Goal: Task Accomplishment & Management: Manage account settings

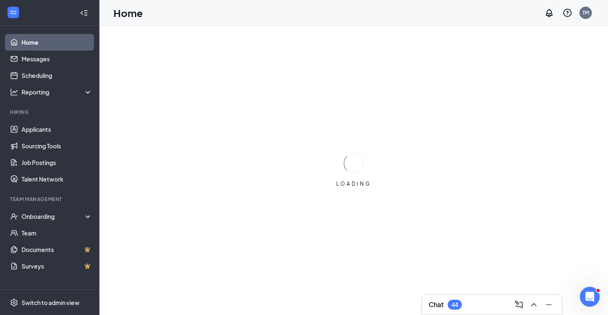
click at [476, 308] on div "Chat 44" at bounding box center [491, 304] width 127 height 13
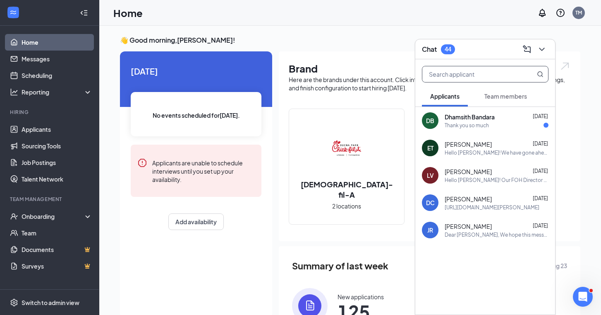
click at [469, 66] on span at bounding box center [485, 74] width 127 height 17
click at [467, 77] on input "text" at bounding box center [472, 74] width 98 height 16
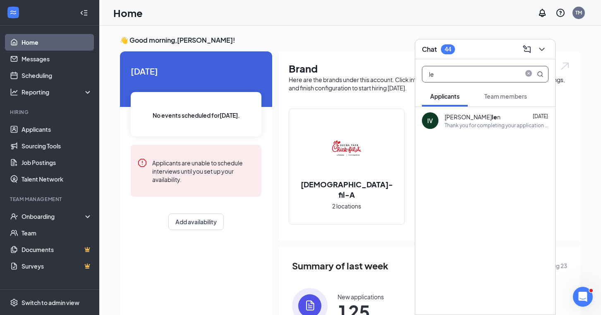
type input "l"
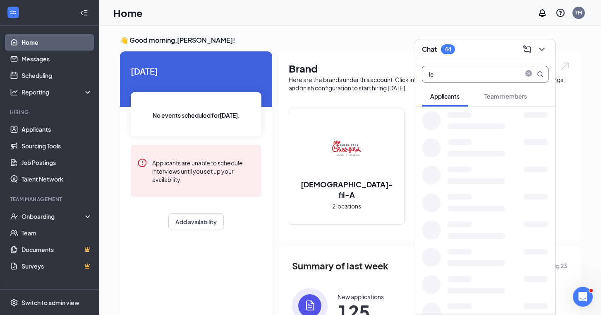
type input "l"
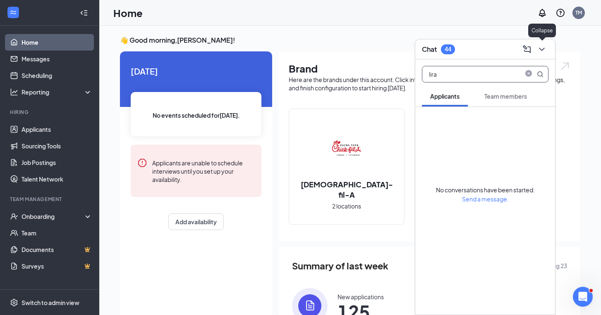
type input "lira"
click at [545, 52] on icon "ChevronDown" at bounding box center [542, 49] width 10 height 10
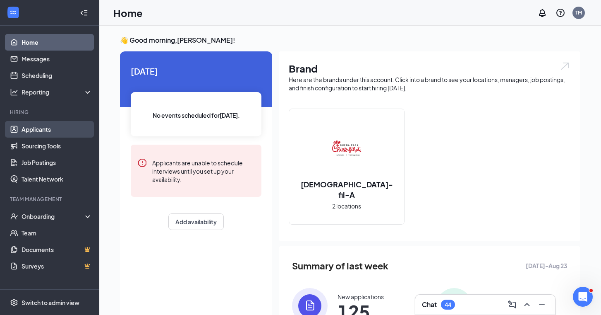
click at [51, 128] on link "Applicants" at bounding box center [57, 129] width 71 height 17
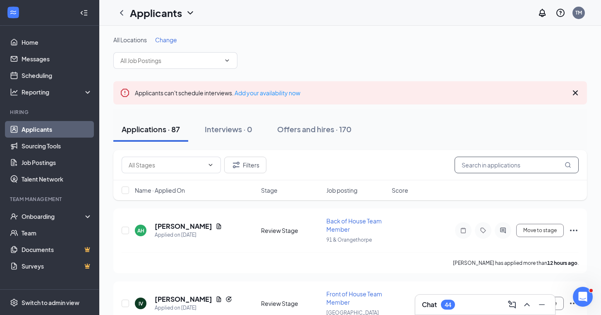
click at [483, 162] on input "text" at bounding box center [517, 164] width 124 height 17
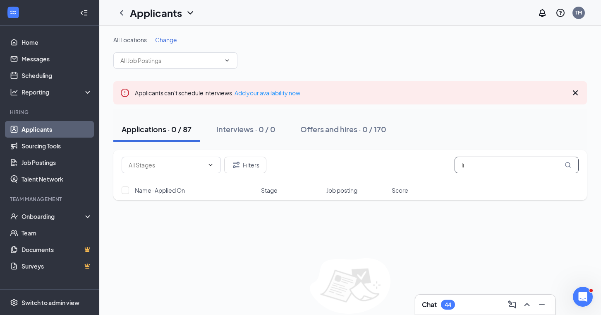
type input "l"
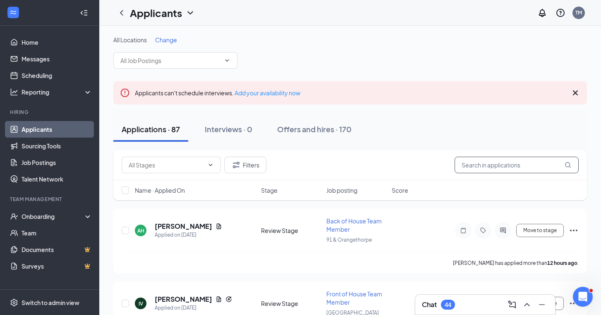
click at [481, 164] on input "text" at bounding box center [517, 164] width 124 height 17
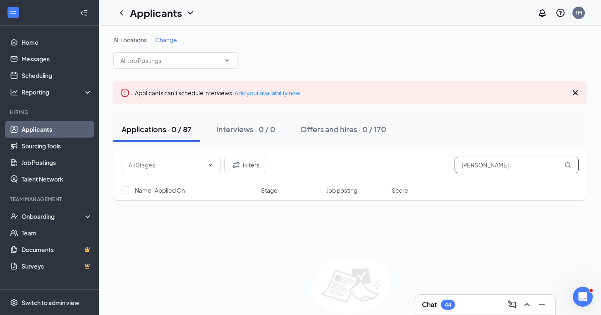
type input "[PERSON_NAME]"
click at [171, 41] on span "Change" at bounding box center [166, 39] width 22 height 7
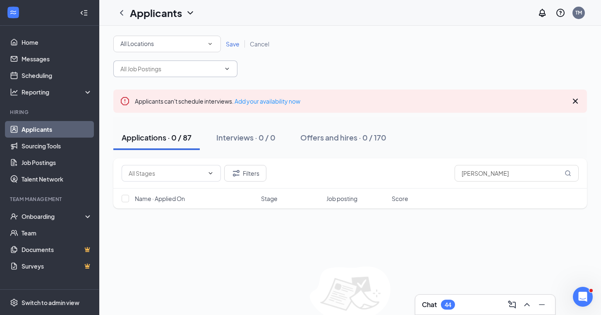
click at [226, 75] on span at bounding box center [175, 68] width 124 height 17
click at [339, 67] on div "All Locations All Locations Save Cancel" at bounding box center [350, 56] width 474 height 41
click at [255, 46] on span "Cancel" at bounding box center [259, 43] width 19 height 7
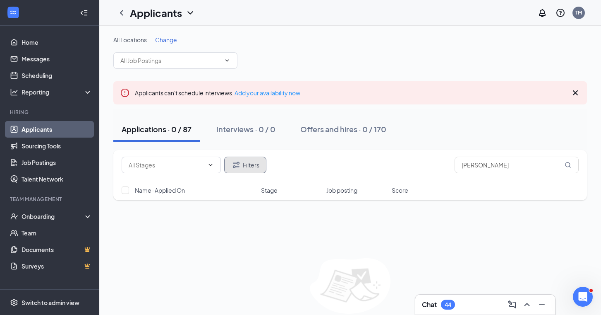
click at [253, 166] on button "Filters" at bounding box center [245, 164] width 42 height 17
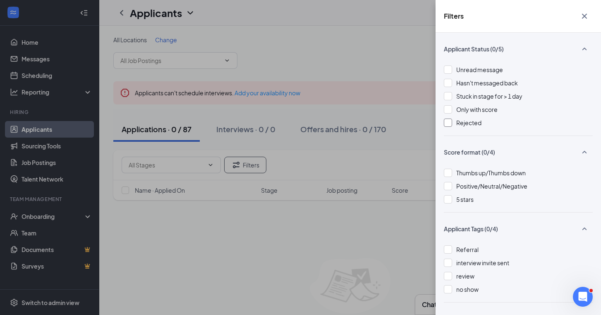
click at [450, 125] on div at bounding box center [448, 122] width 8 height 8
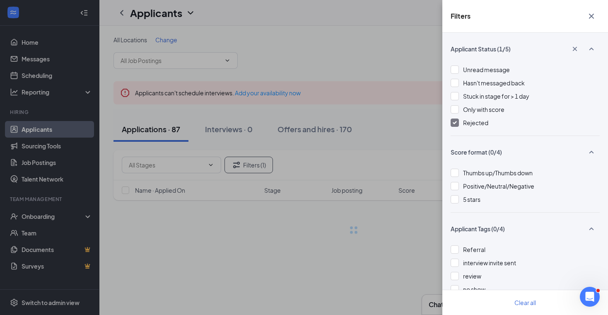
click at [395, 137] on div "Filters Applicant Status (1/5) Unread message Hasn't messaged back Stuck in sta…" at bounding box center [304, 157] width 608 height 315
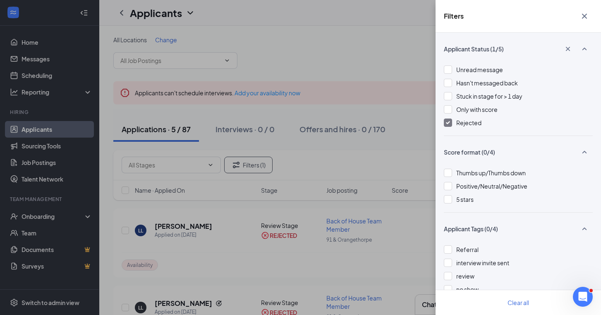
click at [584, 17] on icon "Cross" at bounding box center [585, 16] width 10 height 10
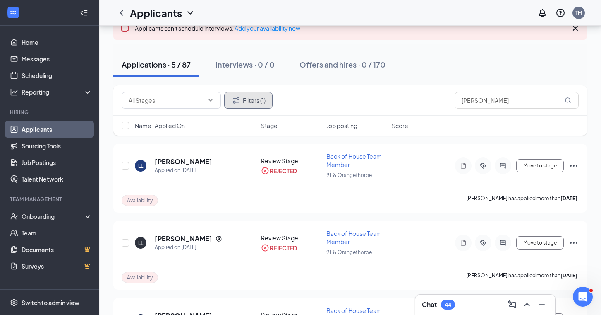
scroll to position [73, 0]
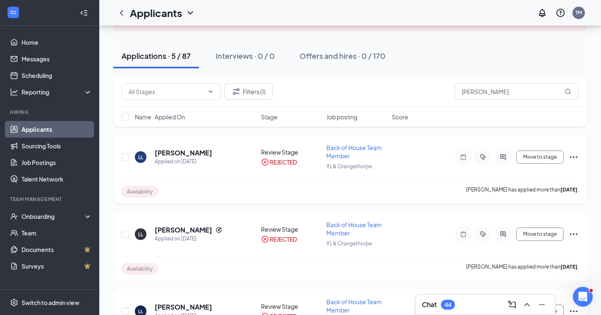
click at [575, 156] on icon "Ellipses" at bounding box center [574, 157] width 10 height 10
click at [433, 196] on div "Availability [PERSON_NAME] has applied more than [DATE] ." at bounding box center [350, 191] width 457 height 25
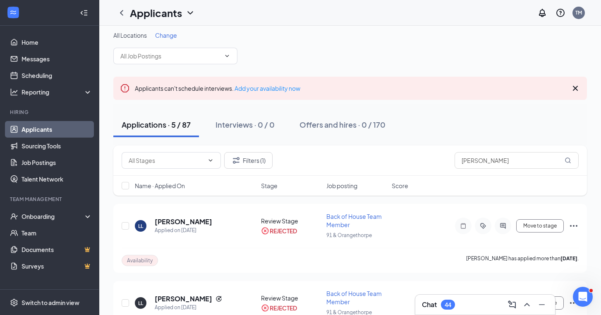
scroll to position [0, 0]
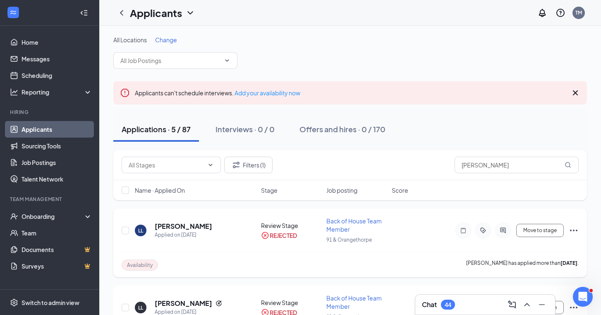
click at [579, 231] on div "LL [PERSON_NAME] Applied on [DATE] Review Stage REJECTED Back of House Team Mem…" at bounding box center [350, 242] width 474 height 69
click at [574, 233] on icon "Ellipses" at bounding box center [574, 230] width 10 height 10
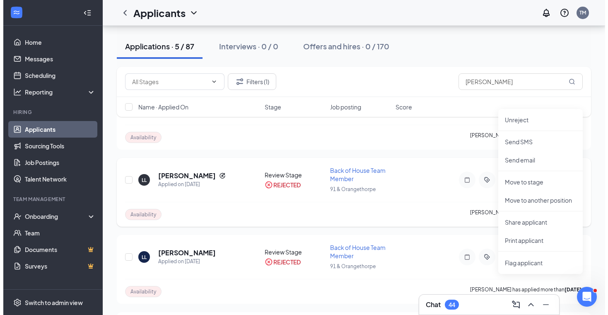
scroll to position [113, 0]
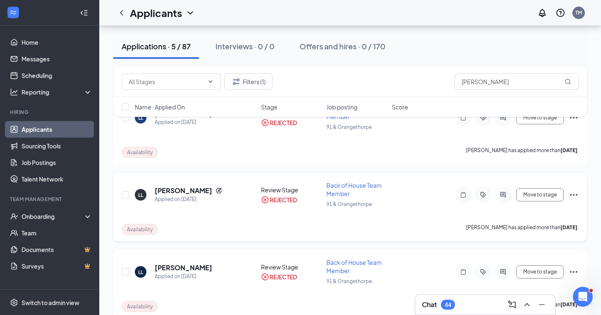
click at [147, 233] on div "Availability [PERSON_NAME] has applied more than [DATE] ." at bounding box center [350, 228] width 457 height 25
click at [212, 186] on h5 "[PERSON_NAME]" at bounding box center [184, 190] width 58 height 9
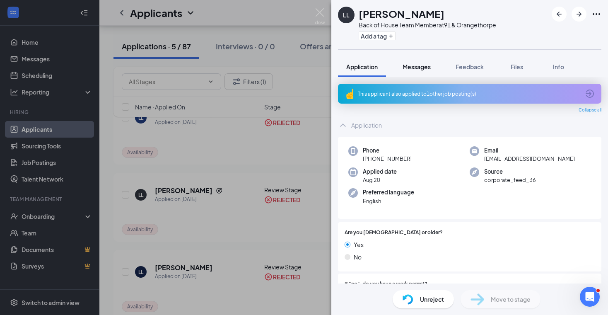
click at [416, 68] on span "Messages" at bounding box center [416, 66] width 28 height 7
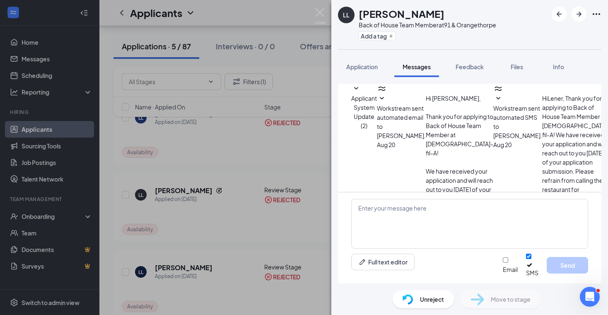
scroll to position [167, 0]
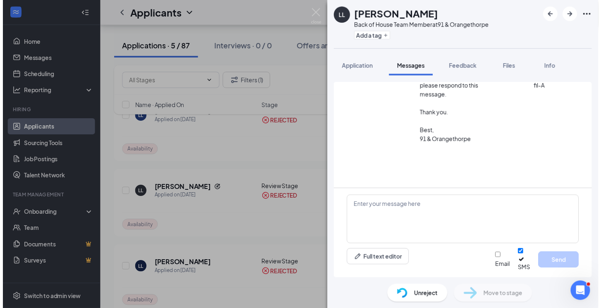
scroll to position [395, 0]
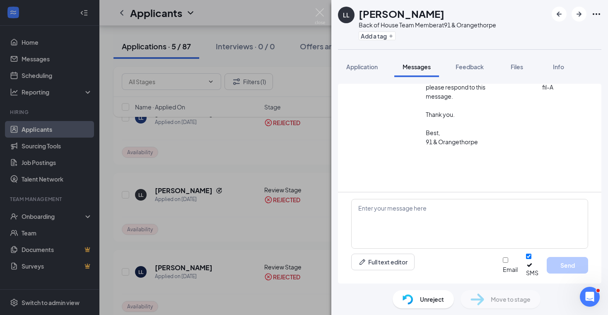
click at [267, 146] on div "LL [PERSON_NAME] Back of House Team Member at 91 & Orangethorpe Add a tag Appli…" at bounding box center [304, 157] width 608 height 315
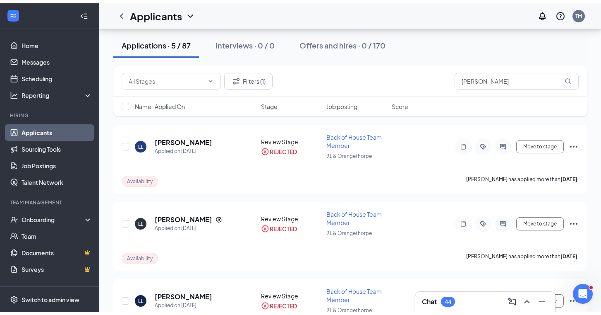
scroll to position [74, 0]
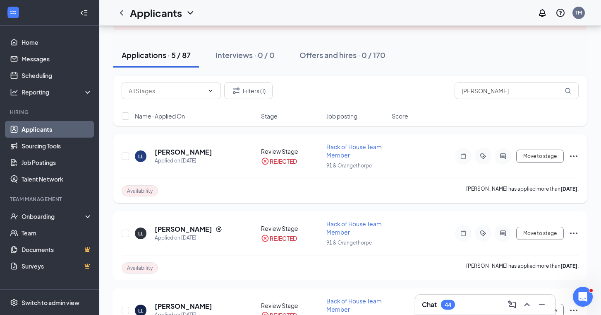
click at [370, 145] on span "Back of House Team Member" at bounding box center [354, 151] width 55 height 16
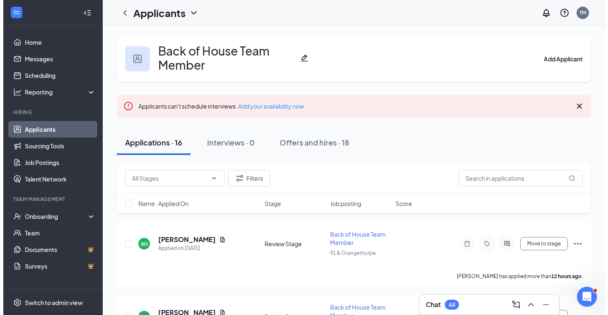
scroll to position [74, 0]
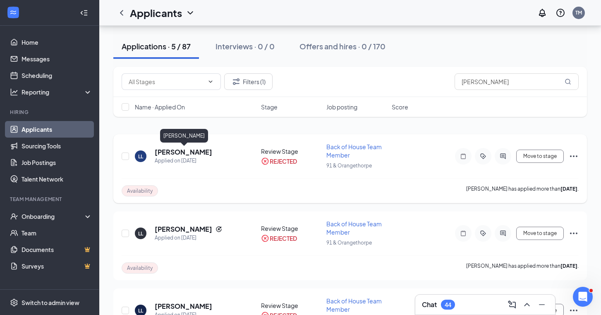
click at [211, 152] on h5 "[PERSON_NAME]" at bounding box center [184, 151] width 58 height 9
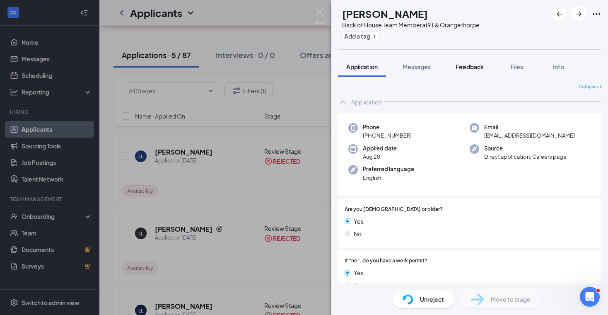
click at [474, 67] on span "Feedback" at bounding box center [469, 66] width 28 height 7
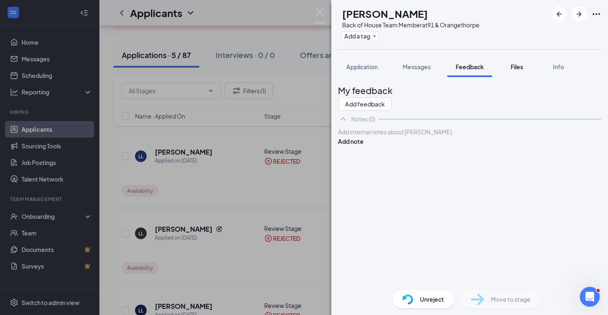
click at [518, 70] on span "Files" at bounding box center [516, 66] width 12 height 7
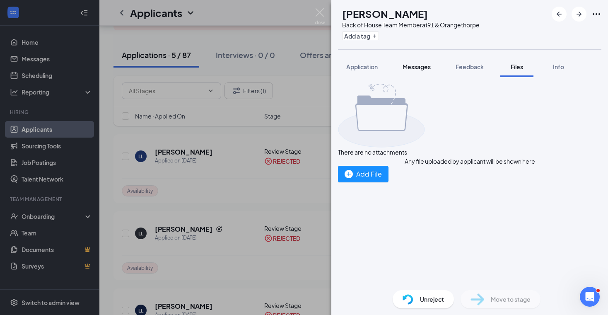
click at [407, 69] on span "Messages" at bounding box center [416, 66] width 28 height 7
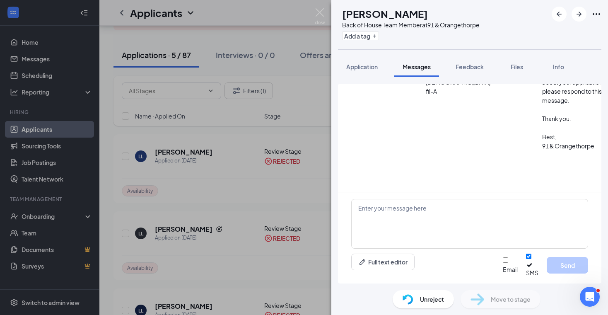
scroll to position [167, 0]
click at [555, 60] on button "Info" at bounding box center [557, 66] width 33 height 21
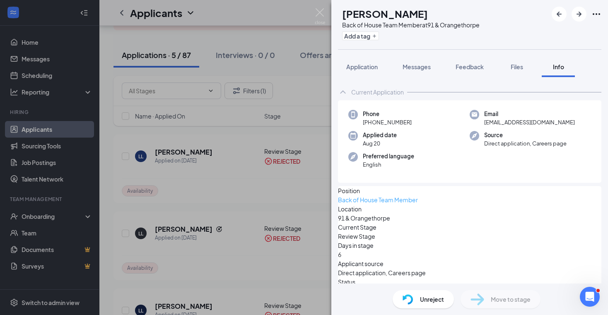
scroll to position [27, 0]
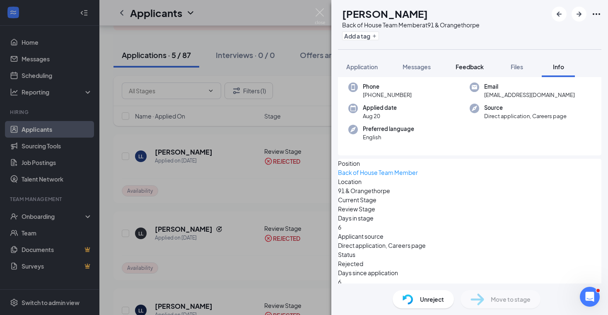
click at [467, 71] on button "Feedback" at bounding box center [469, 66] width 45 height 21
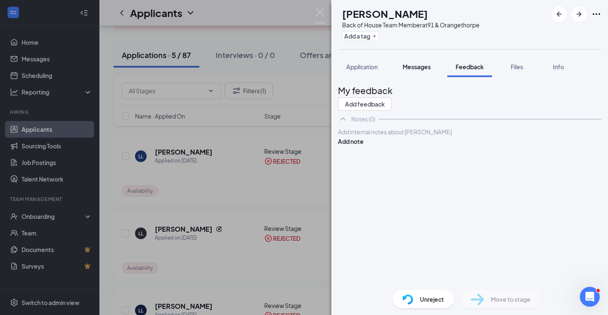
click at [411, 64] on span "Messages" at bounding box center [416, 66] width 28 height 7
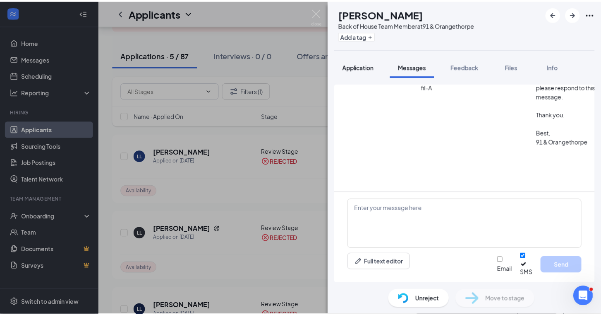
scroll to position [167, 0]
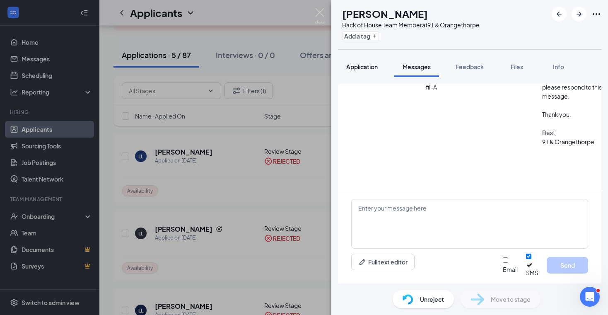
click at [353, 72] on button "Application" at bounding box center [362, 66] width 48 height 21
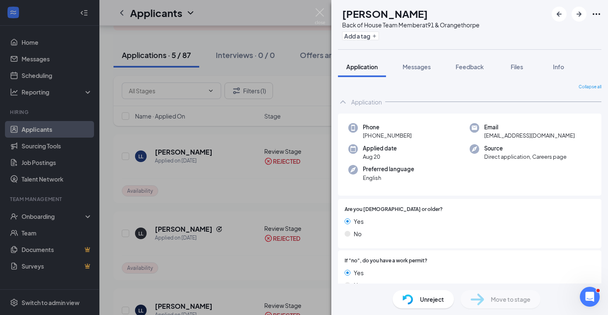
click at [255, 175] on div "LL [PERSON_NAME] Back of House Team Member at 91 & Orangethorpe Add a tag Appli…" at bounding box center [304, 157] width 608 height 315
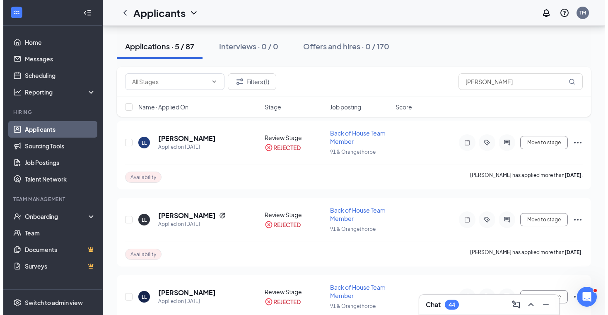
scroll to position [77, 0]
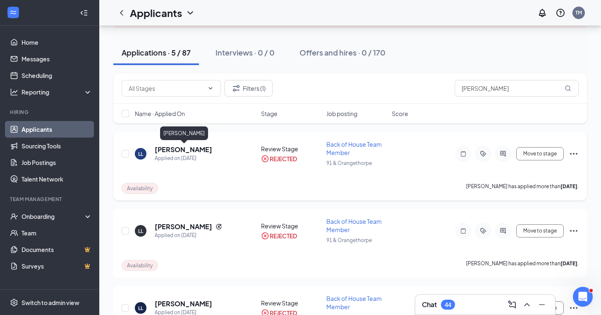
click at [204, 149] on h5 "[PERSON_NAME]" at bounding box center [184, 149] width 58 height 9
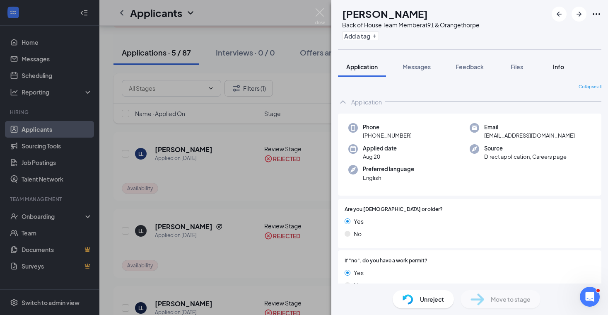
click at [552, 69] on div "Info" at bounding box center [558, 67] width 17 height 8
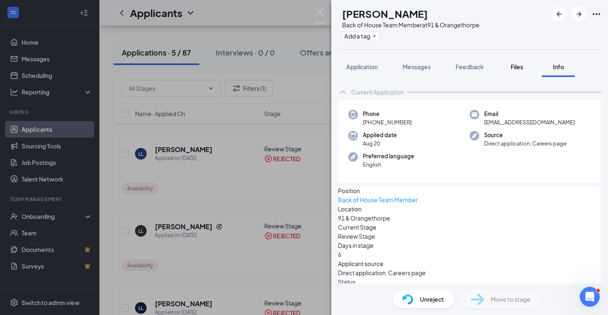
click at [517, 69] on span "Files" at bounding box center [516, 66] width 12 height 7
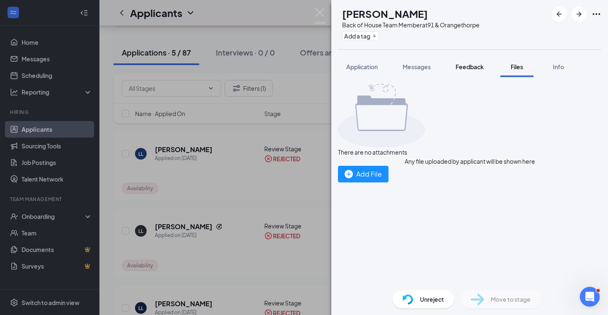
click at [480, 65] on span "Feedback" at bounding box center [469, 66] width 28 height 7
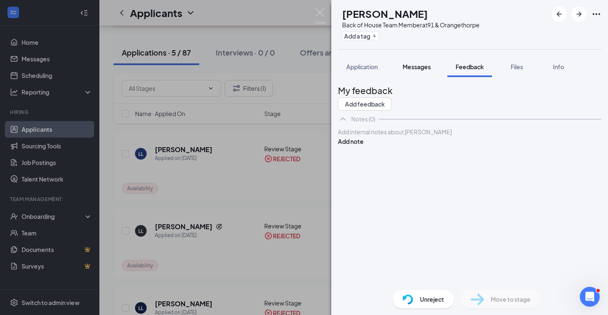
click at [423, 69] on span "Messages" at bounding box center [416, 66] width 28 height 7
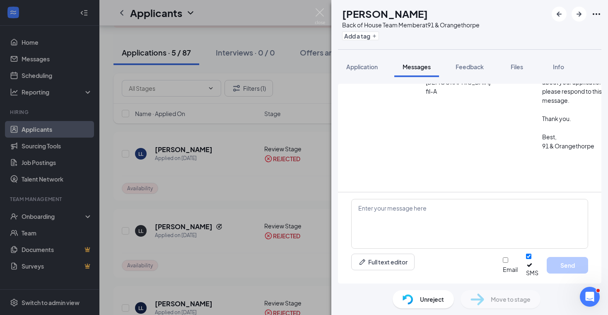
scroll to position [167, 0]
click at [236, 183] on div "LL [PERSON_NAME] Back of House Team Member at 91 & Orangethorpe Add a tag Appli…" at bounding box center [304, 157] width 608 height 315
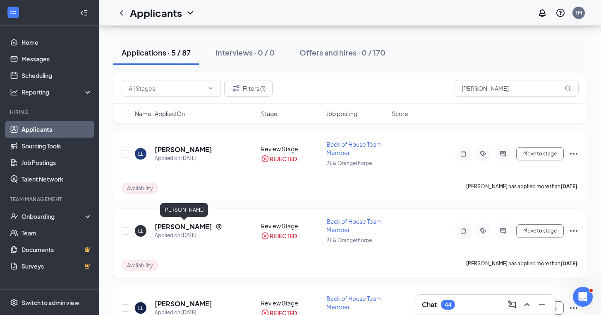
click at [206, 226] on h5 "[PERSON_NAME]" at bounding box center [184, 226] width 58 height 9
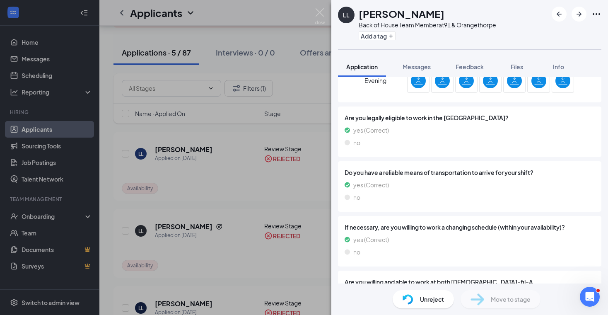
scroll to position [789, 0]
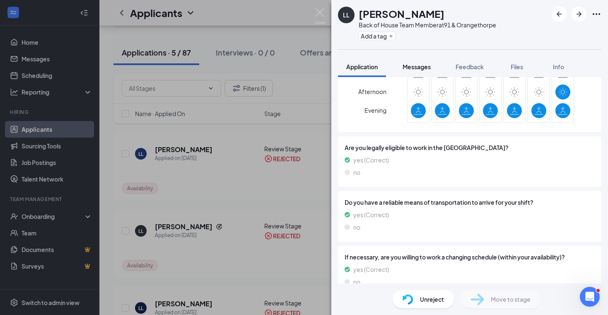
click at [418, 66] on span "Messages" at bounding box center [416, 66] width 28 height 7
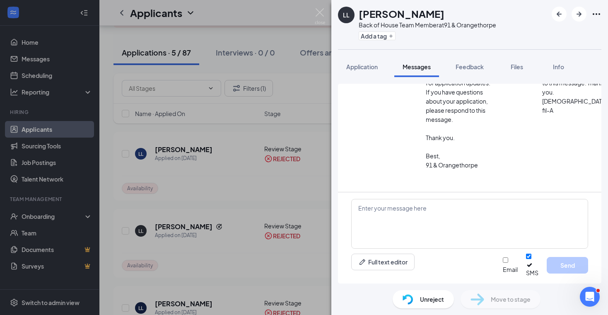
scroll to position [167, 0]
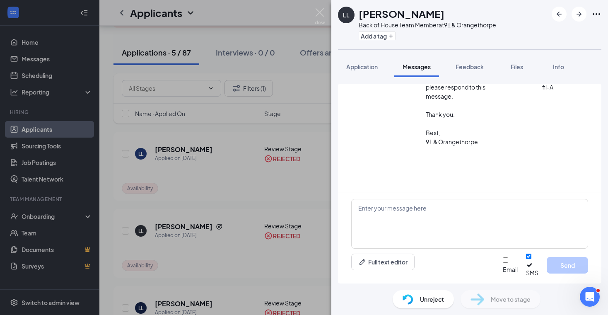
click at [228, 176] on div "LL [PERSON_NAME] Back of House Team Member at 91 & Orangethorpe Add a tag Appli…" at bounding box center [304, 157] width 608 height 315
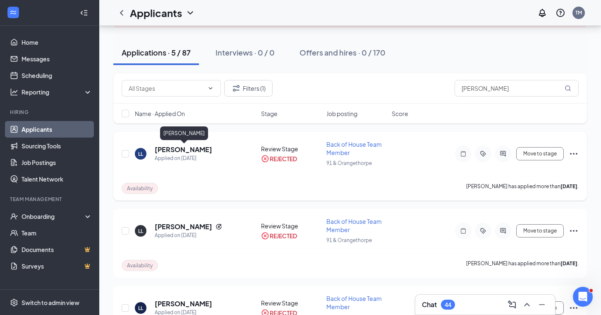
click at [185, 150] on h5 "[PERSON_NAME]" at bounding box center [184, 149] width 58 height 9
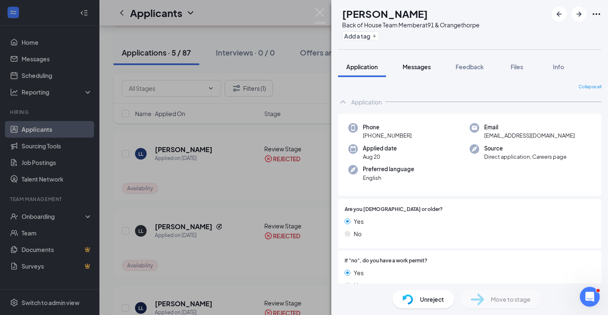
click at [419, 71] on button "Messages" at bounding box center [416, 66] width 45 height 21
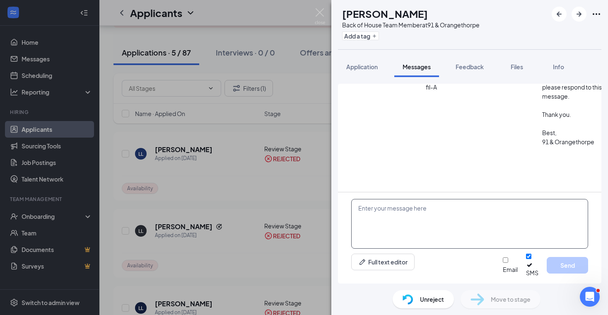
scroll to position [167, 0]
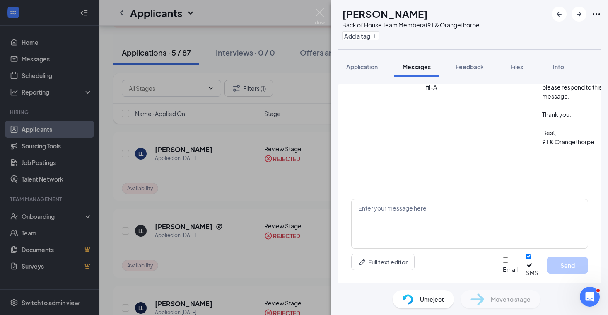
drag, startPoint x: 462, startPoint y: 144, endPoint x: 549, endPoint y: 173, distance: 91.8
click at [291, 185] on div "LL [PERSON_NAME] Back of House Team Member at 91 & Orangethorpe Add a tag Appli…" at bounding box center [304, 157] width 608 height 315
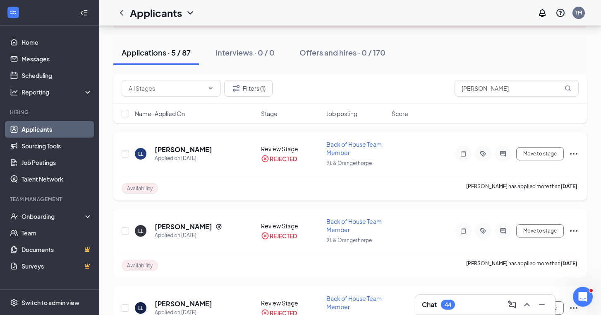
click at [581, 156] on div "LL [PERSON_NAME] Applied on [DATE] Review Stage REJECTED Back of House Team Mem…" at bounding box center [350, 166] width 474 height 69
click at [573, 154] on icon "Ellipses" at bounding box center [574, 154] width 10 height 10
click at [196, 157] on div "Applied on [DATE]" at bounding box center [184, 158] width 58 height 8
click at [196, 149] on h5 "[PERSON_NAME]" at bounding box center [184, 149] width 58 height 9
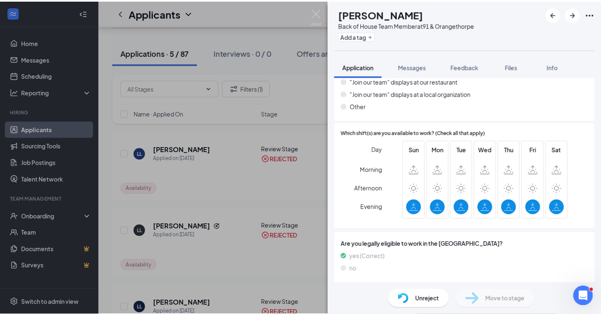
scroll to position [671, 0]
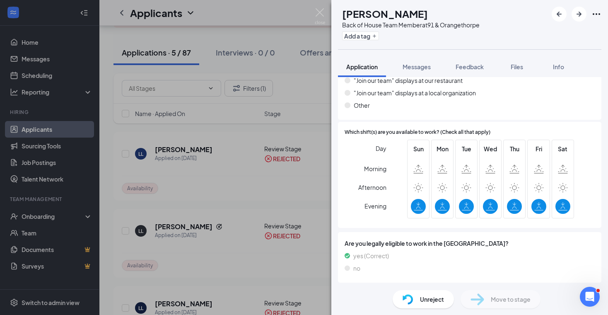
click at [187, 171] on div "LL [PERSON_NAME] Back of House Team Member at 91 & Orangethorpe Add a tag Appli…" at bounding box center [304, 157] width 608 height 315
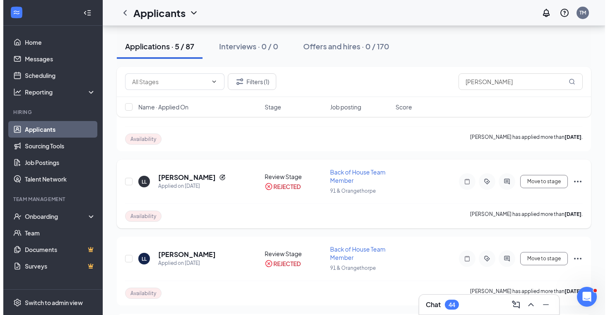
scroll to position [111, 0]
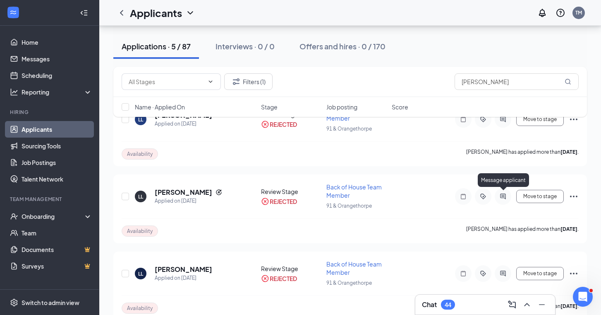
drag, startPoint x: 505, startPoint y: 192, endPoint x: 506, endPoint y: 187, distance: 4.7
click at [505, 188] on body "Home Messages Scheduling Reporting Hiring Applicants Sourcing Tools Job Posting…" at bounding box center [300, 46] width 601 height 315
click at [502, 199] on div at bounding box center [503, 196] width 17 height 17
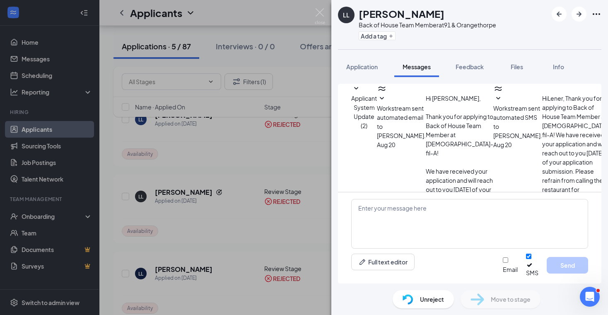
click at [361, 91] on icon "SmallChevronDown" at bounding box center [356, 89] width 10 height 10
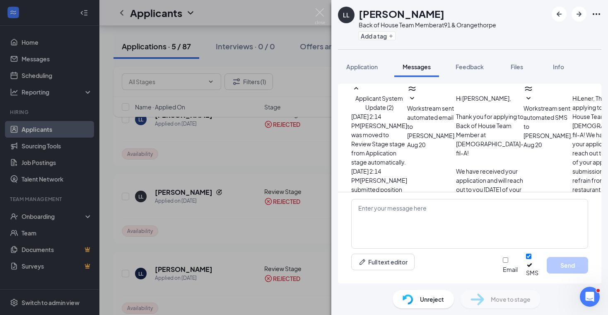
click at [407, 103] on icon "SmallChevronDown" at bounding box center [412, 99] width 10 height 10
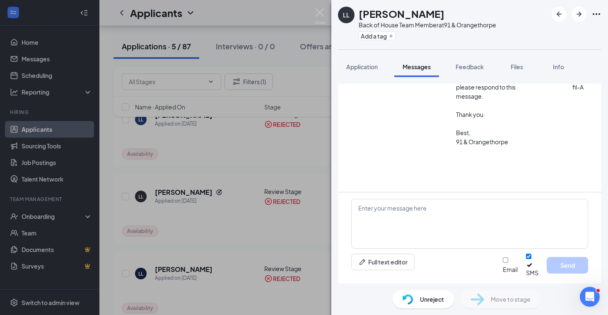
scroll to position [219, 0]
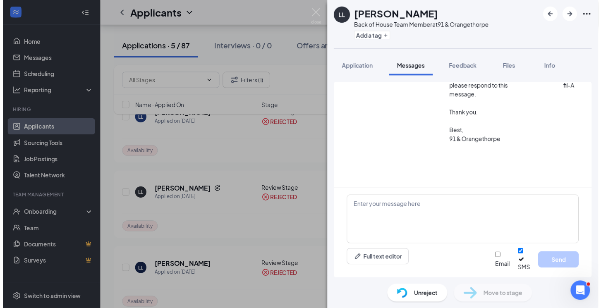
scroll to position [756, 0]
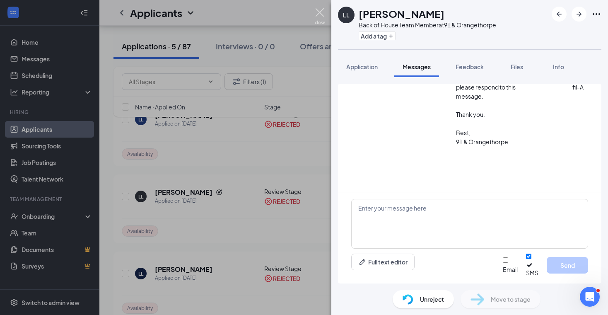
click at [324, 11] on img at bounding box center [320, 16] width 10 height 16
